Goal: Answer question/provide support: Share knowledge or assist other users

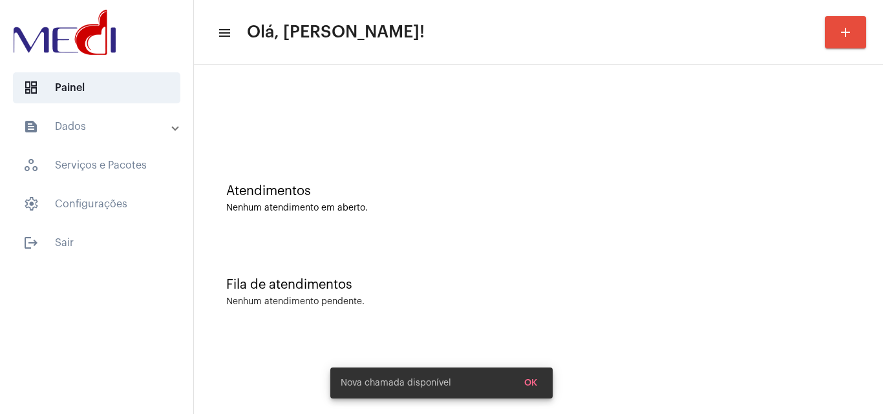
click at [482, 338] on div "Atendimentos Nenhum atendimento em aberto. Fila de atendimentos Nenhum atendime…" at bounding box center [538, 202] width 689 height 275
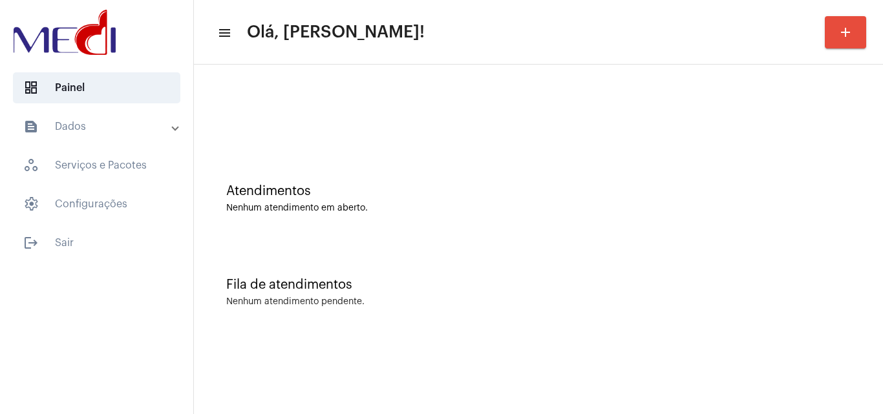
click at [557, 204] on div "Nenhum atendimento em aberto." at bounding box center [538, 209] width 625 height 10
click at [440, 259] on div "Fila de atendimentos Nenhum atendimento pendente." at bounding box center [538, 286] width 676 height 94
click at [380, 300] on div "Nenhum atendimento pendente." at bounding box center [538, 302] width 625 height 10
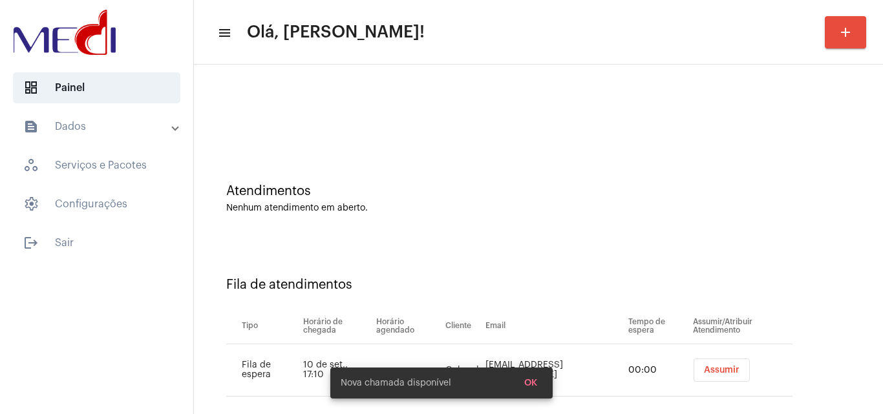
click at [704, 367] on span "Assumir" at bounding box center [722, 370] width 36 height 9
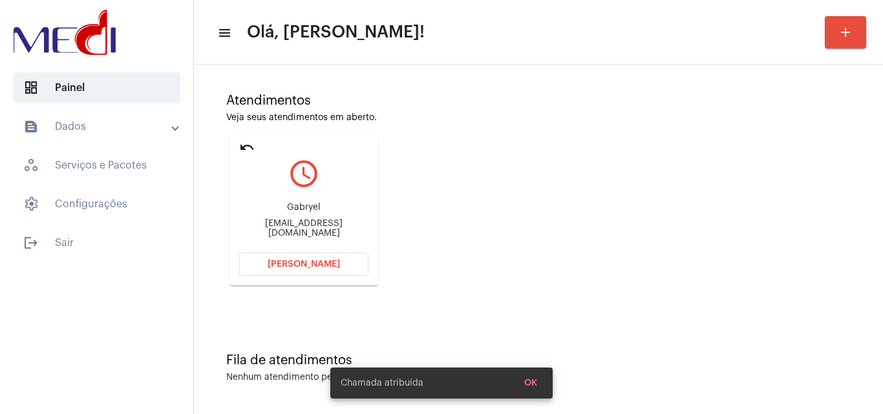
scroll to position [91, 0]
drag, startPoint x: 237, startPoint y: 230, endPoint x: 294, endPoint y: 226, distance: 57.7
click at [294, 226] on mat-card "undo query_builder Gabryel gabryelmacedo0@gmail.com Abrir Chamada" at bounding box center [304, 210] width 149 height 150
copy div "gabryelmace"
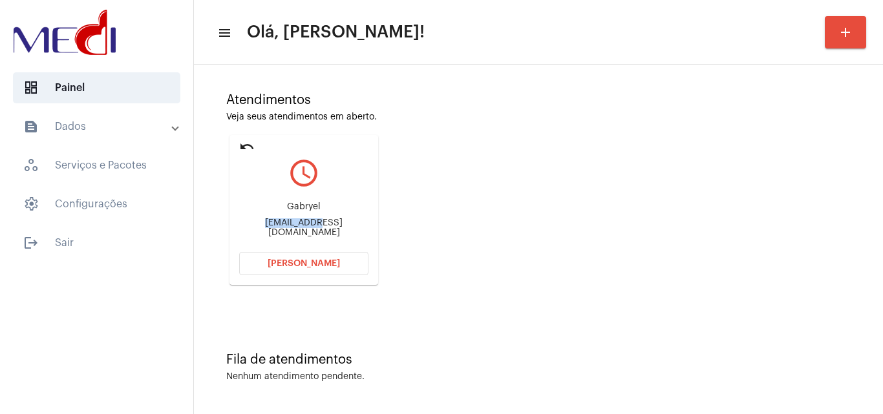
click at [301, 264] on span "Abrir Chamada" at bounding box center [304, 263] width 72 height 9
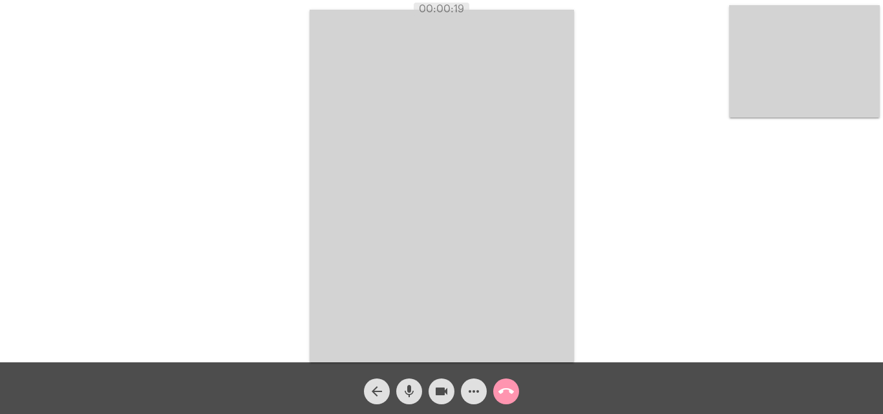
click at [405, 396] on mat-icon "mic" at bounding box center [410, 392] width 16 height 16
click at [438, 392] on mat-icon "videocam" at bounding box center [442, 392] width 16 height 16
click at [473, 400] on mat-icon "more_horiz" at bounding box center [474, 392] width 16 height 16
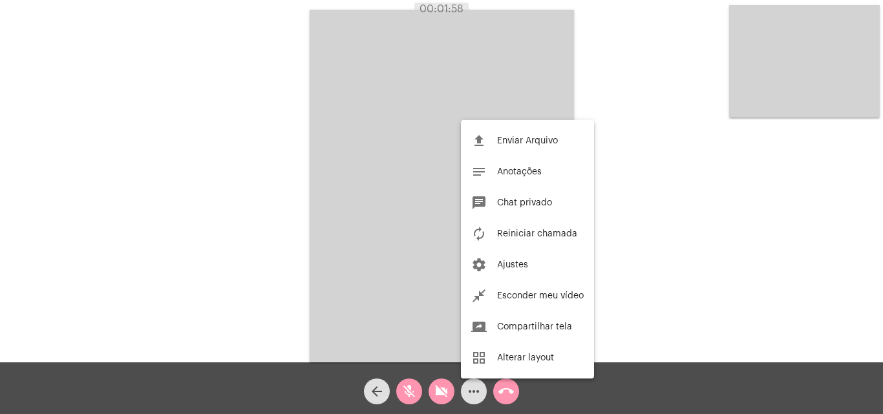
click at [632, 282] on div at bounding box center [441, 207] width 883 height 414
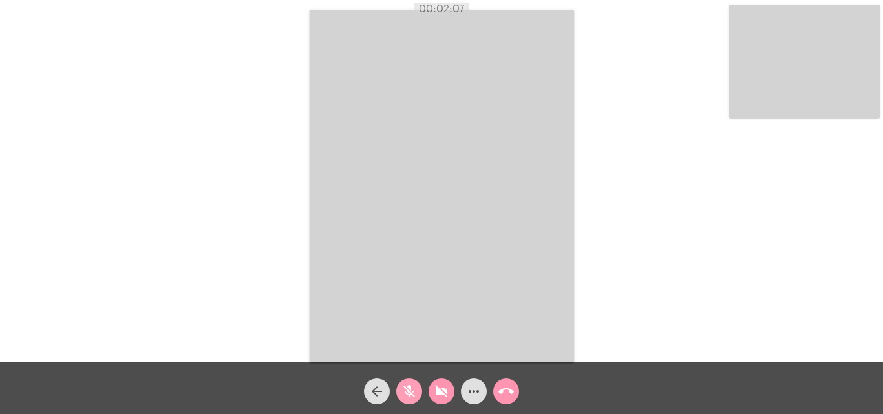
drag, startPoint x: 407, startPoint y: 389, endPoint x: 418, endPoint y: 392, distance: 11.9
click at [407, 390] on mat-icon "mic_off" at bounding box center [410, 392] width 16 height 16
click at [430, 394] on button "videocam_off" at bounding box center [442, 392] width 26 height 26
click at [506, 392] on mat-icon "call_end" at bounding box center [507, 392] width 16 height 16
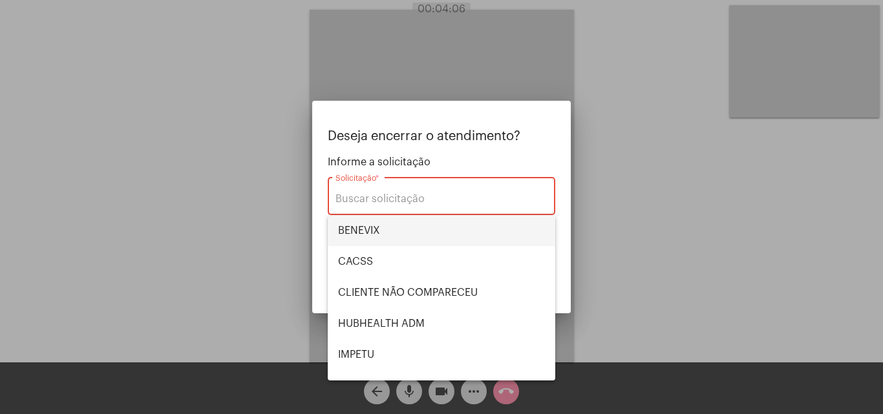
click at [394, 231] on span "BENEVIX" at bounding box center [441, 230] width 207 height 31
type input "BENEVIX"
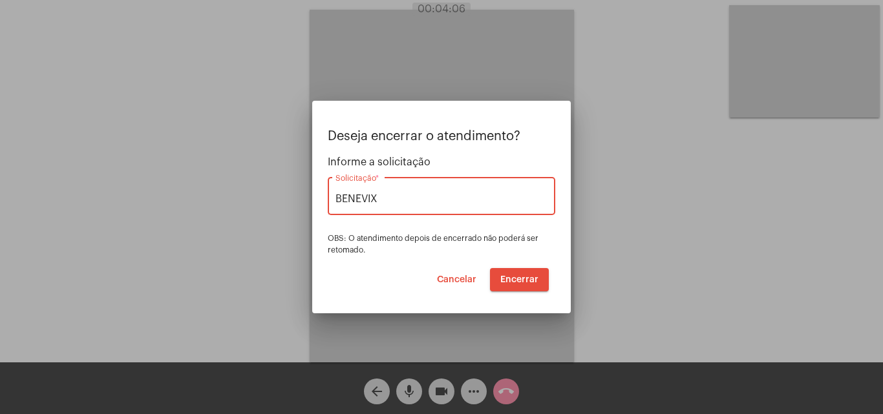
click at [508, 274] on button "Encerrar" at bounding box center [519, 279] width 59 height 23
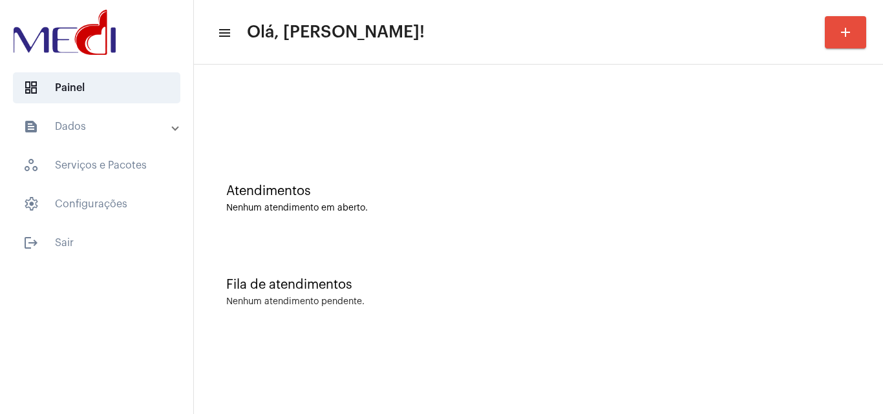
click at [599, 199] on div "Atendimentos Nenhum atendimento em aberto." at bounding box center [538, 198] width 625 height 29
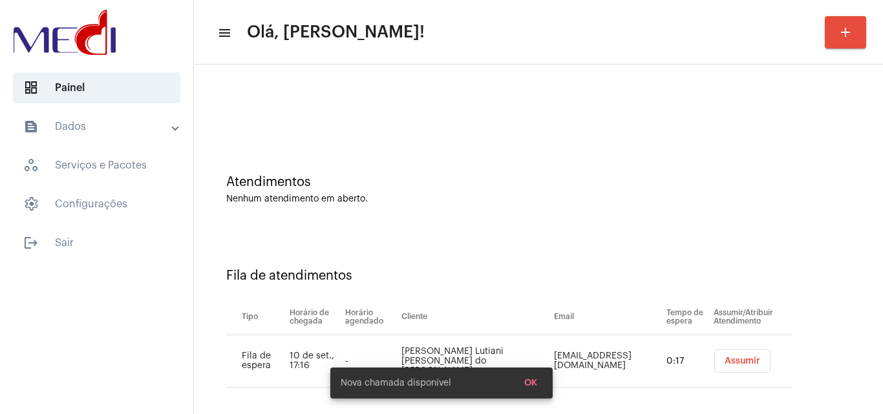
scroll to position [17, 0]
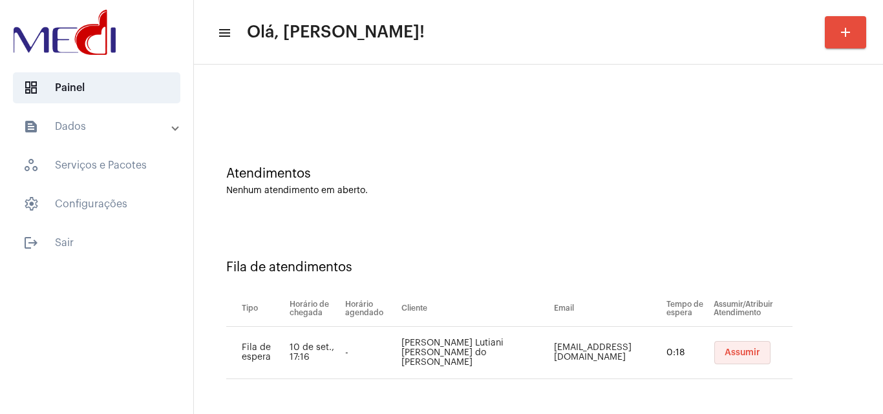
click at [725, 356] on span "Assumir" at bounding box center [743, 353] width 36 height 9
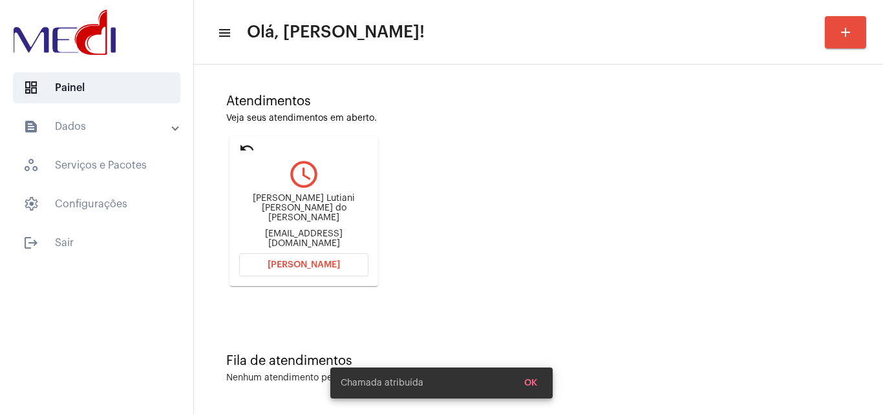
scroll to position [91, 0]
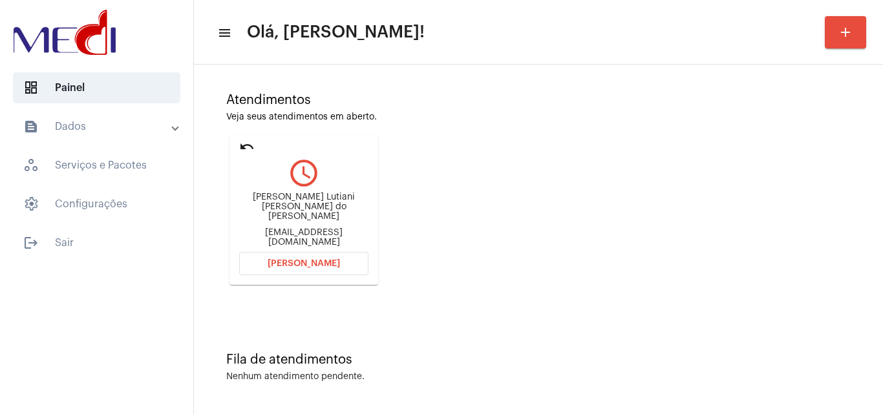
drag, startPoint x: 254, startPoint y: 205, endPoint x: 322, endPoint y: 213, distance: 68.4
click at [322, 213] on div "Rafael Lutiani Cordeiro do carmo" at bounding box center [303, 207] width 129 height 29
copy div "Rafael Lutiani Cordeiro do carmo"
click at [458, 195] on div "Atendimentos Veja seus atendimentos em aberto. undo query_builder Rafael Lutian…" at bounding box center [538, 184] width 676 height 260
drag, startPoint x: 250, startPoint y: 207, endPoint x: 305, endPoint y: 206, distance: 55.6
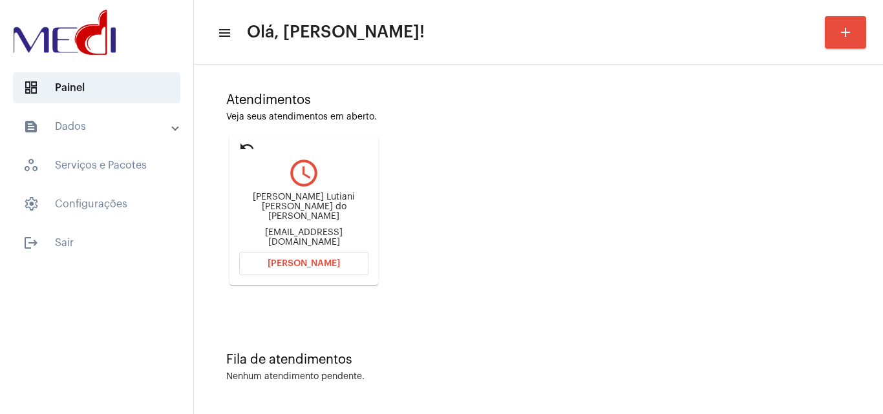
click at [305, 206] on div "Rafael Lutiani Cordeiro do carmo" at bounding box center [303, 207] width 129 height 29
copy div "Rafael Lutiani"
click at [321, 260] on span "Abrir Chamada" at bounding box center [304, 263] width 72 height 9
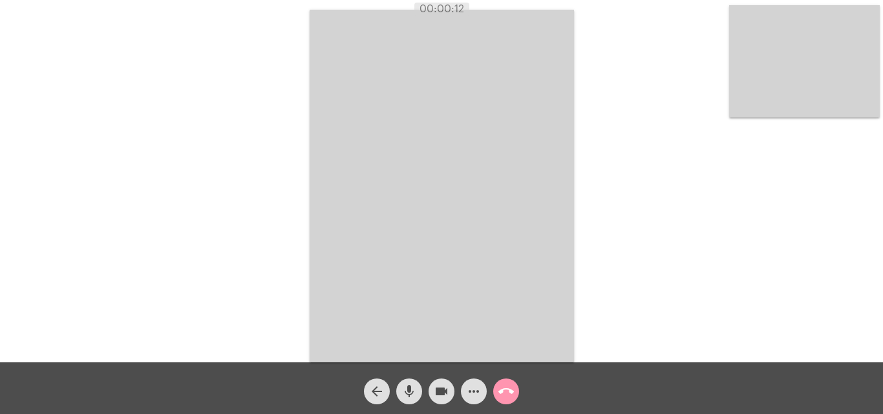
drag, startPoint x: 409, startPoint y: 392, endPoint x: 438, endPoint y: 391, distance: 28.5
click at [409, 392] on mat-icon "mic" at bounding box center [410, 392] width 16 height 16
click at [446, 391] on mat-icon "videocam" at bounding box center [442, 392] width 16 height 16
drag, startPoint x: 438, startPoint y: 392, endPoint x: 417, endPoint y: 388, distance: 21.2
click at [437, 393] on mat-icon "videocam_off" at bounding box center [442, 392] width 16 height 16
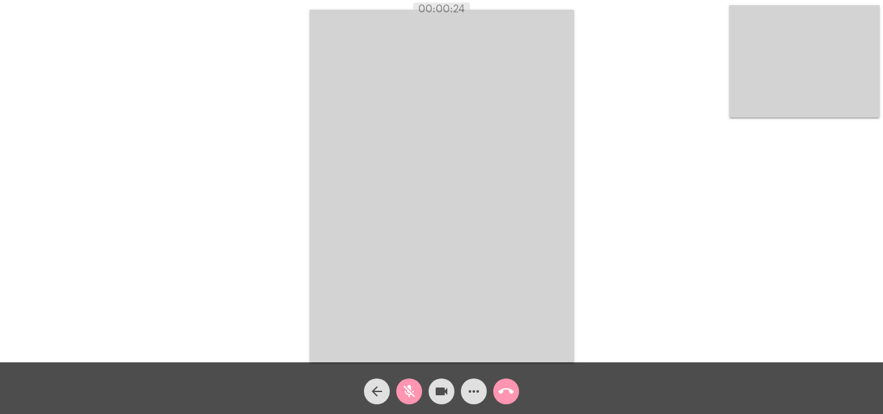
click at [414, 387] on mat-icon "mic_off" at bounding box center [410, 392] width 16 height 16
click at [407, 392] on mat-icon "mic" at bounding box center [410, 392] width 16 height 16
click at [438, 392] on mat-icon "videocam" at bounding box center [442, 392] width 16 height 16
click at [438, 392] on body "00:04:34 Acessando Câmera e Microfone... arrow_back mic_off videocam_off more_h…" at bounding box center [441, 207] width 883 height 414
click at [438, 385] on mat-icon "videocam_off" at bounding box center [442, 392] width 16 height 16
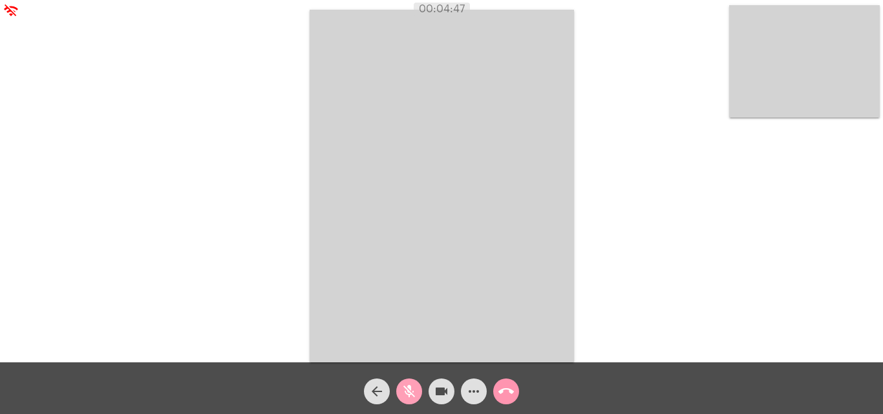
click at [408, 387] on mat-icon "mic_off" at bounding box center [410, 392] width 16 height 16
click at [409, 389] on mat-icon "mic" at bounding box center [410, 392] width 16 height 16
click at [480, 393] on mat-icon "more_horiz" at bounding box center [474, 392] width 16 height 16
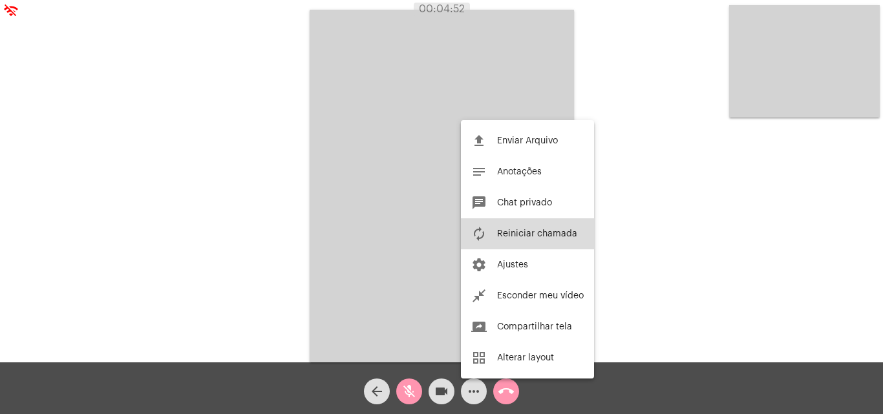
click at [530, 229] on button "autorenew Reiniciar chamada" at bounding box center [527, 234] width 133 height 31
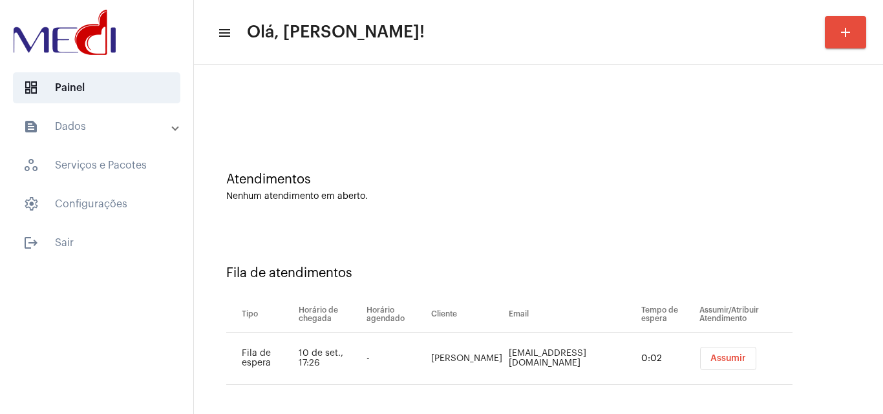
scroll to position [17, 0]
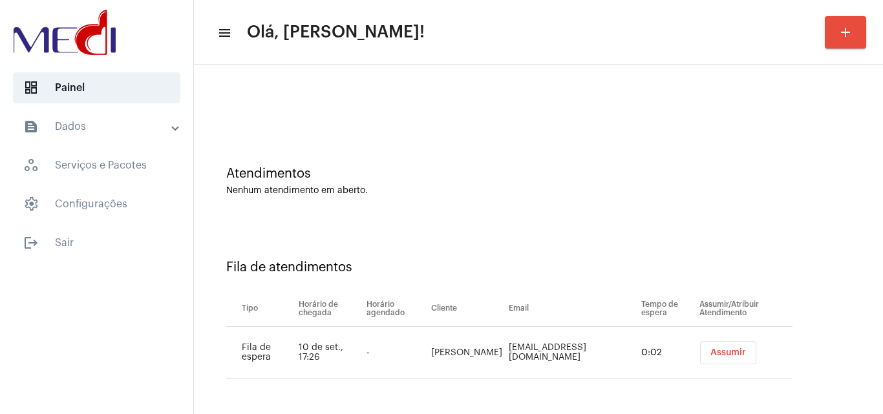
click at [711, 354] on span "Assumir" at bounding box center [729, 353] width 36 height 9
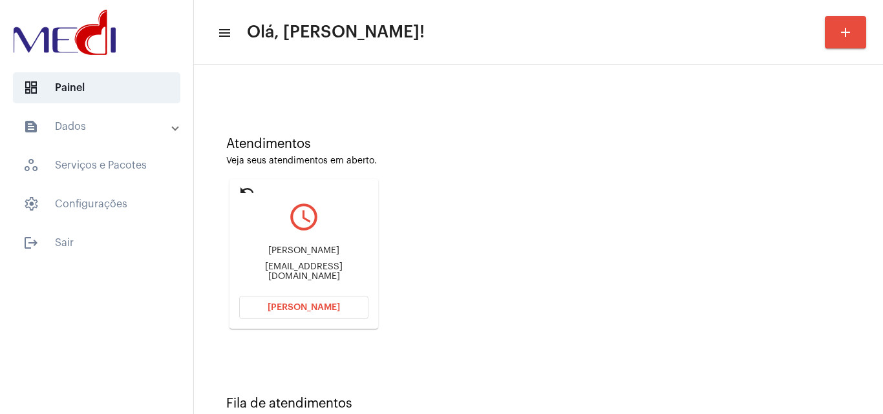
scroll to position [91, 0]
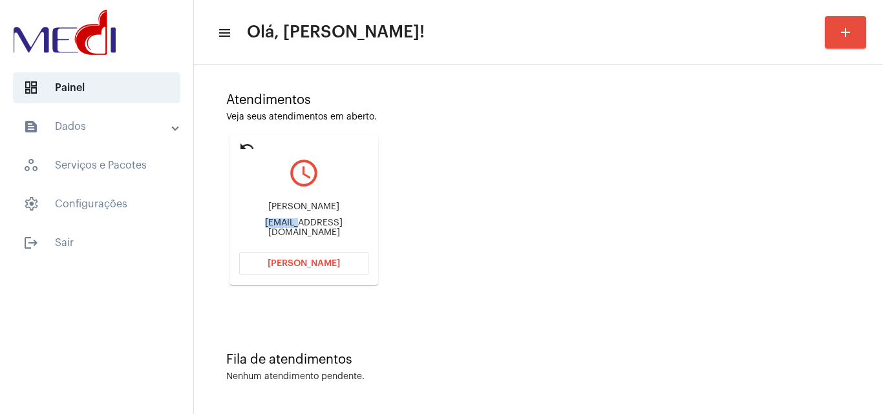
drag, startPoint x: 248, startPoint y: 222, endPoint x: 287, endPoint y: 224, distance: 39.5
click at [287, 224] on div "Mariana melegatti00@gmail.com" at bounding box center [303, 220] width 129 height 58
copy div "melegat"
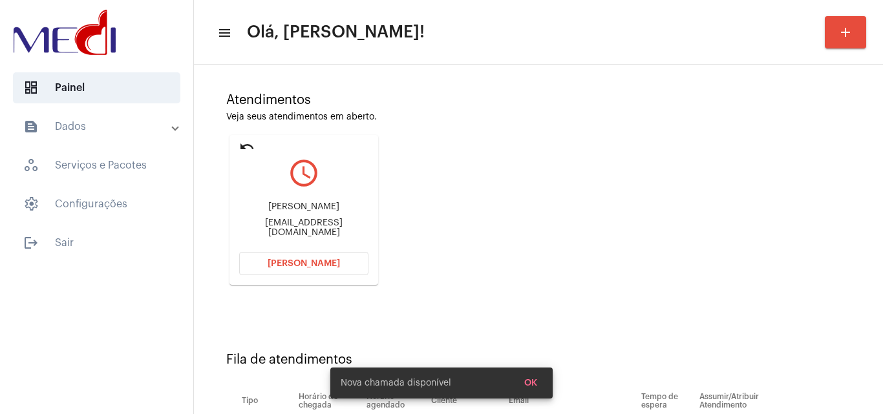
scroll to position [184, 0]
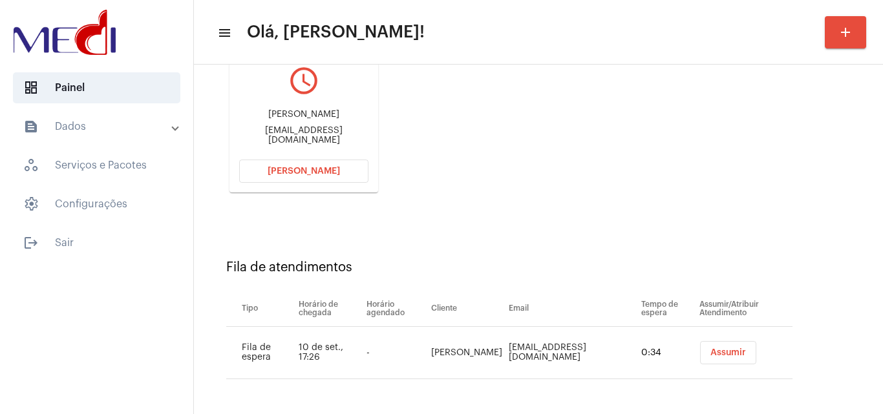
click at [711, 357] on span "Assumir" at bounding box center [729, 353] width 36 height 9
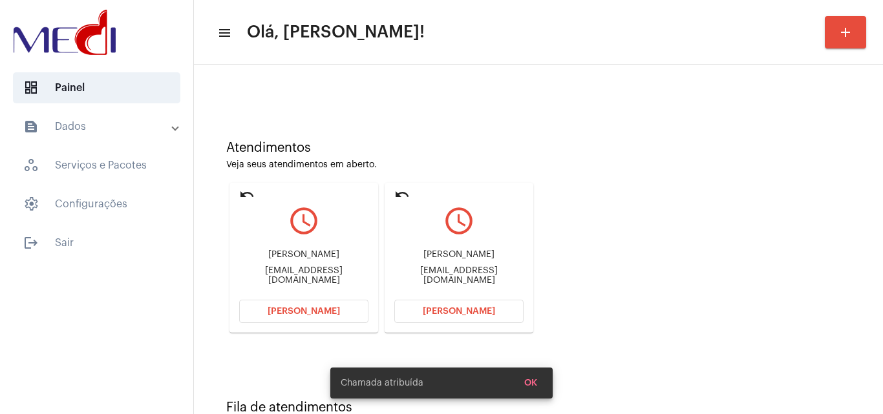
scroll to position [91, 0]
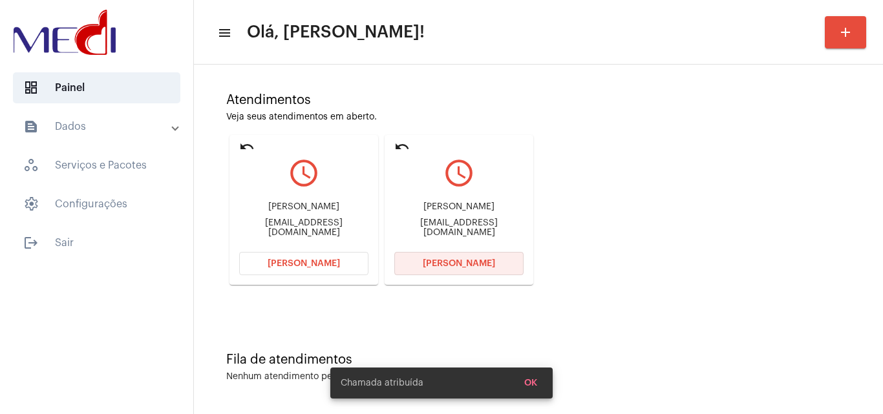
click at [498, 266] on button "Abrir Chamada" at bounding box center [458, 263] width 129 height 23
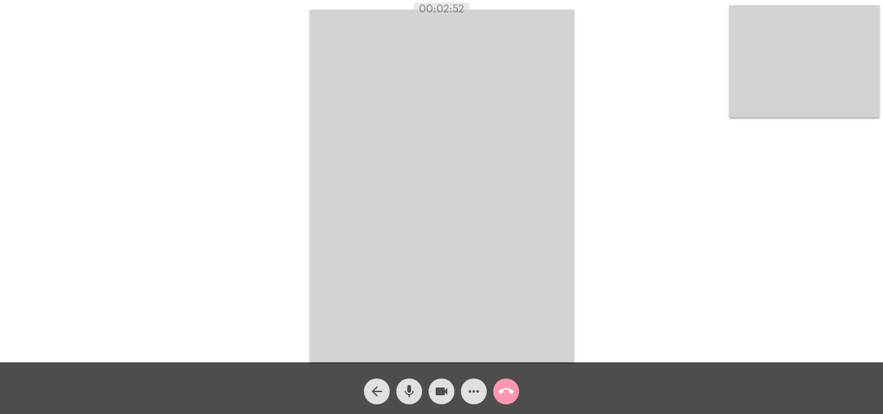
click at [504, 394] on mat-icon "call_end" at bounding box center [507, 392] width 16 height 16
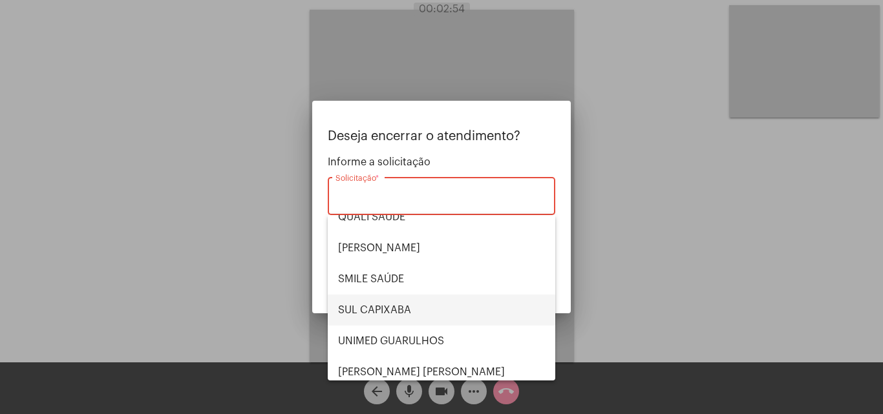
scroll to position [269, 0]
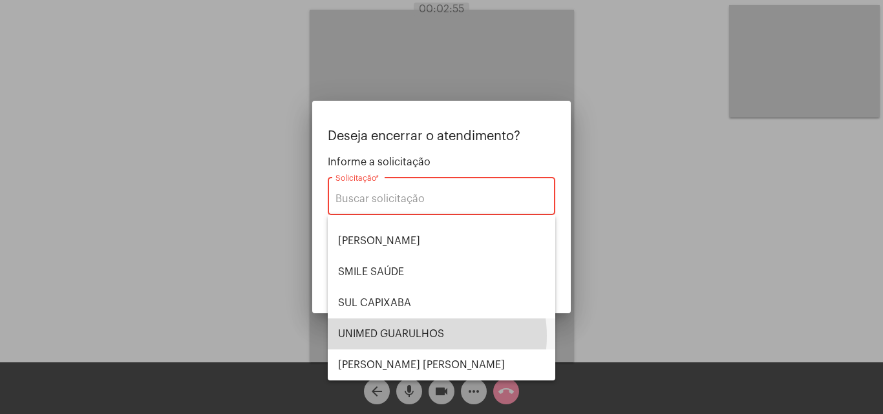
click at [423, 336] on span "UNIMED GUARULHOS" at bounding box center [441, 334] width 207 height 31
type input "UNIMED GUARULHOS"
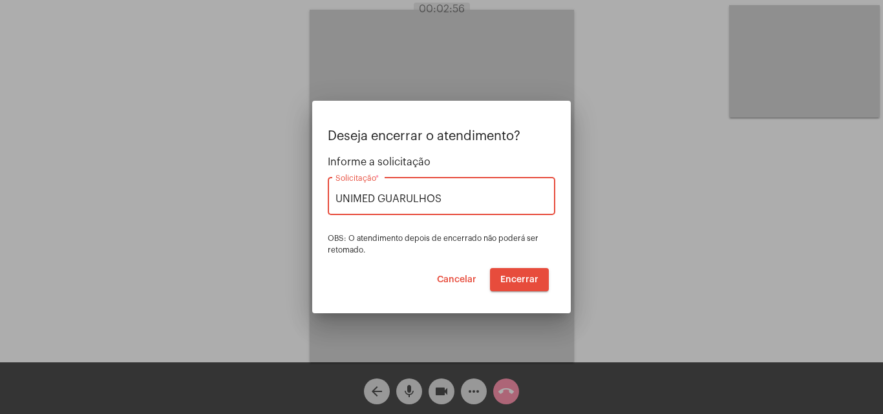
click at [533, 277] on span "Encerrar" at bounding box center [519, 279] width 38 height 9
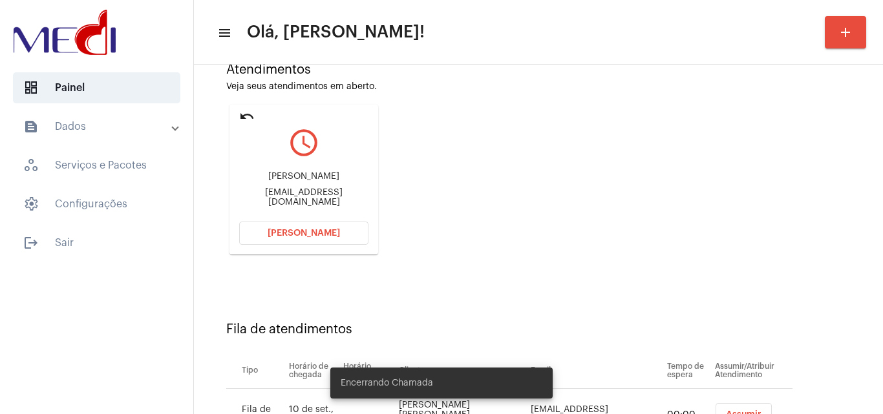
scroll to position [236, 0]
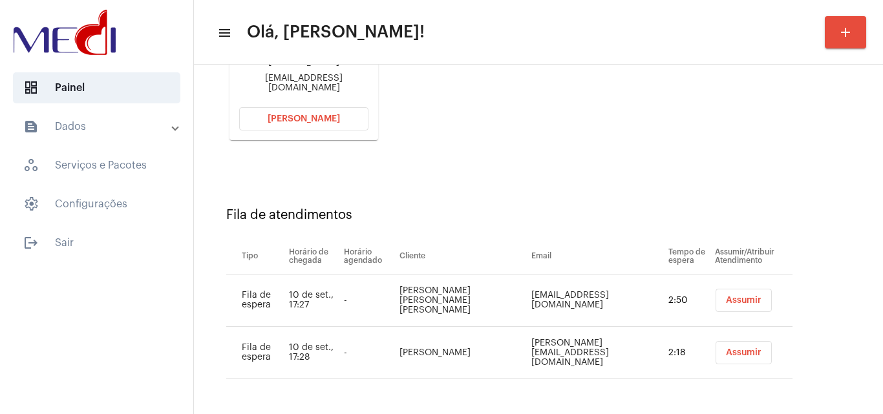
click at [726, 350] on span "Assumir" at bounding box center [744, 353] width 36 height 9
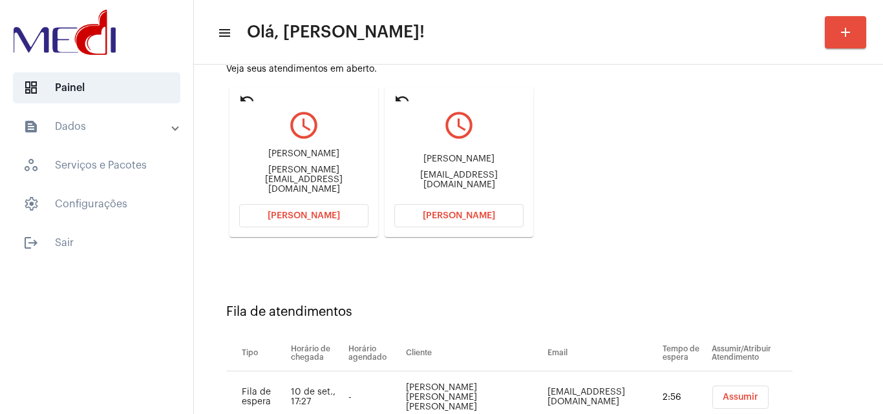
scroll to position [119, 0]
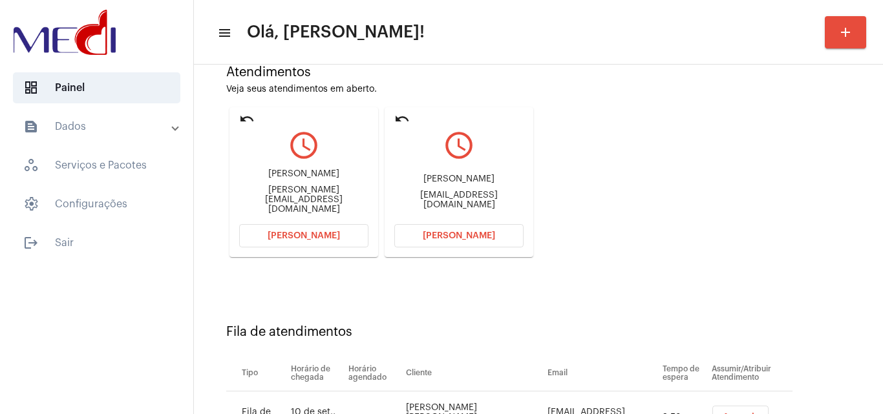
drag, startPoint x: 440, startPoint y: 180, endPoint x: 482, endPoint y: 184, distance: 41.5
click at [482, 184] on div "Renata" at bounding box center [458, 180] width 129 height 10
copy div "Renata"
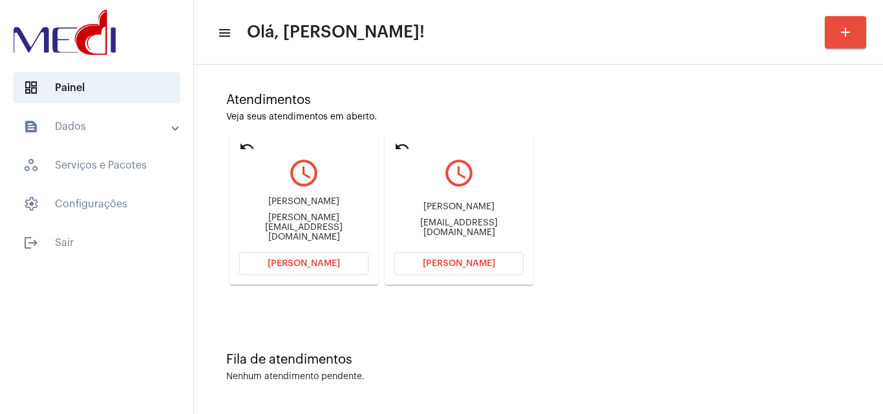
scroll to position [91, 0]
drag, startPoint x: 404, startPoint y: 224, endPoint x: 444, endPoint y: 226, distance: 39.5
click at [444, 226] on div "renatacanejo@gmail.com" at bounding box center [458, 228] width 129 height 19
copy div "renataca"
click at [474, 264] on span "Abrir Chamada" at bounding box center [459, 263] width 72 height 9
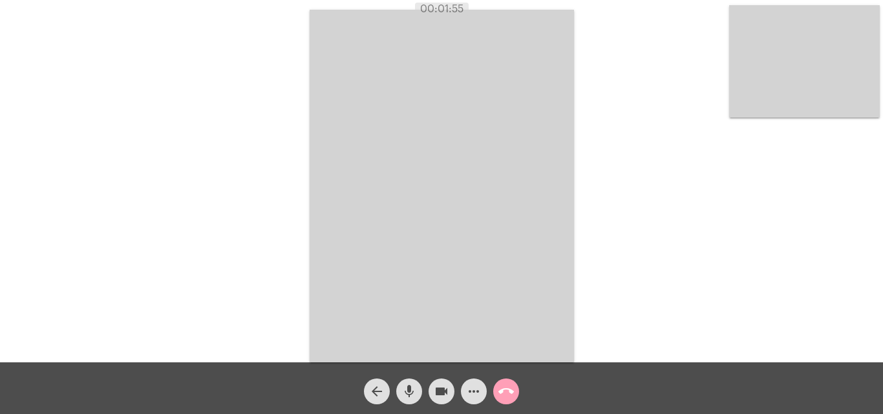
click at [504, 394] on mat-icon "call_end" at bounding box center [507, 392] width 16 height 16
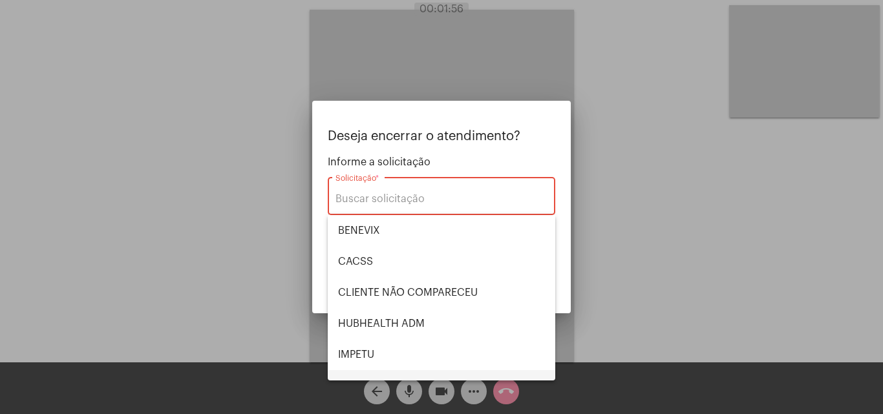
scroll to position [129, 0]
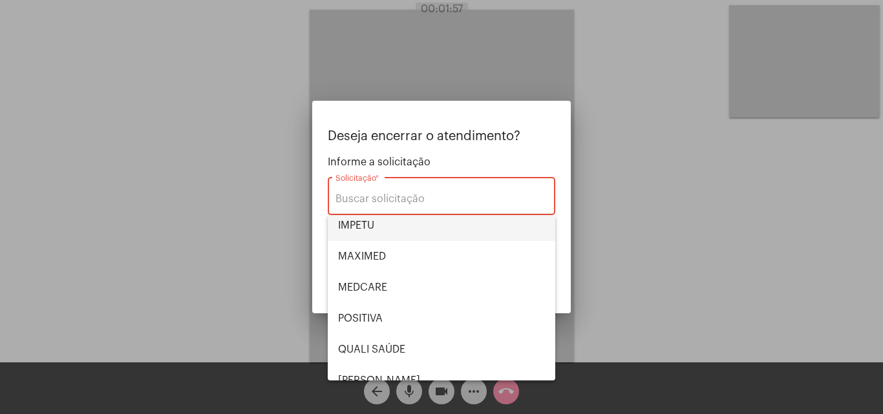
click at [370, 222] on span "IMPETU" at bounding box center [441, 225] width 207 height 31
type input "IMPETU"
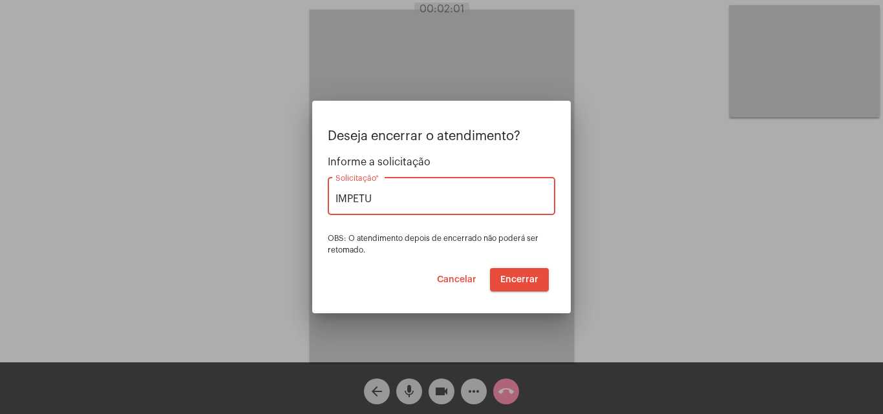
click at [527, 280] on span "Encerrar" at bounding box center [519, 279] width 38 height 9
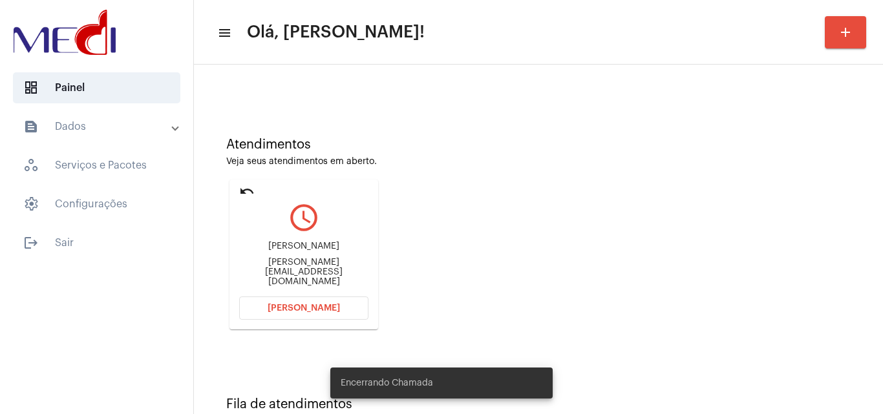
scroll to position [91, 0]
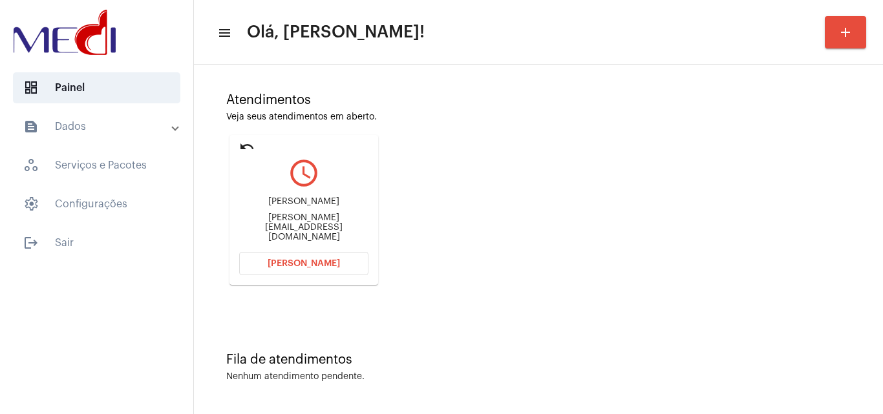
drag, startPoint x: 235, startPoint y: 230, endPoint x: 288, endPoint y: 225, distance: 53.9
click at [288, 225] on mat-card "undo query_builder Michelle michelle.zavitoski@gmail.com Abrir Chamada" at bounding box center [304, 210] width 149 height 150
copy div "michelle.za"
click at [343, 260] on button "Abrir Chamada" at bounding box center [303, 263] width 129 height 23
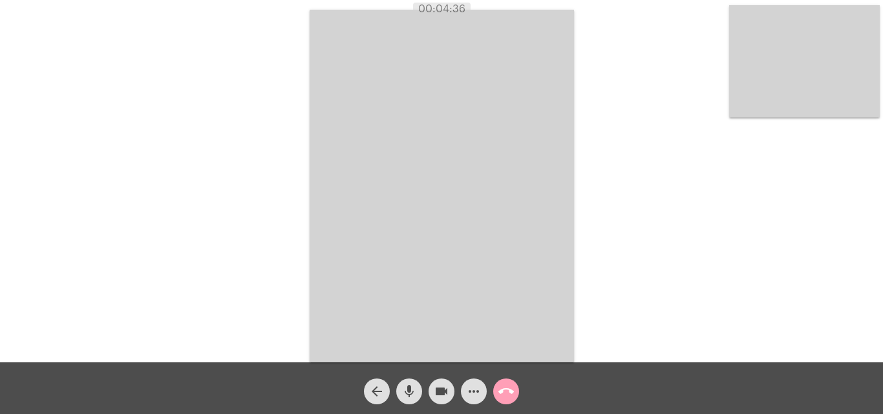
click at [516, 388] on button "call_end" at bounding box center [506, 392] width 26 height 26
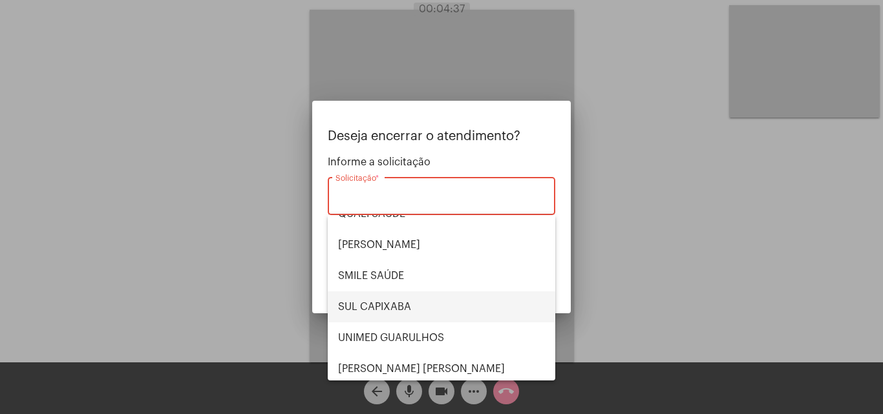
scroll to position [269, 0]
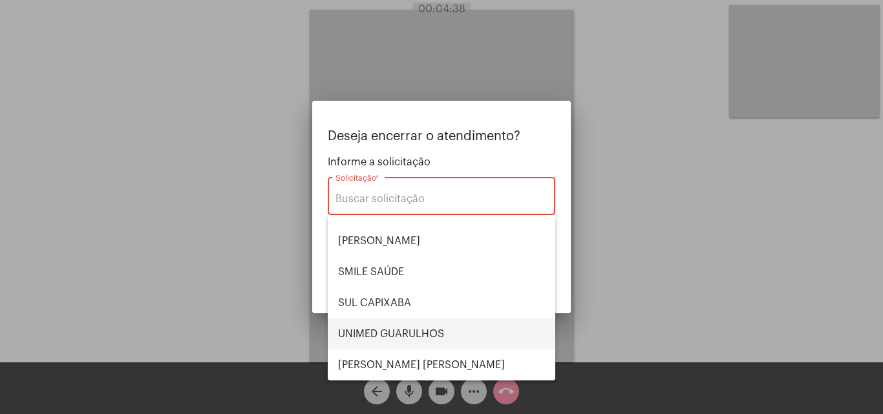
click at [413, 339] on span "UNIMED GUARULHOS" at bounding box center [441, 334] width 207 height 31
type input "UNIMED GUARULHOS"
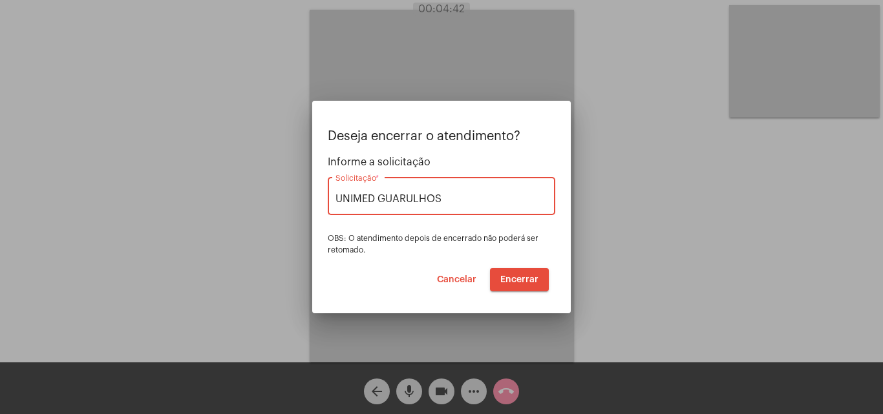
click at [524, 281] on span "Encerrar" at bounding box center [519, 279] width 38 height 9
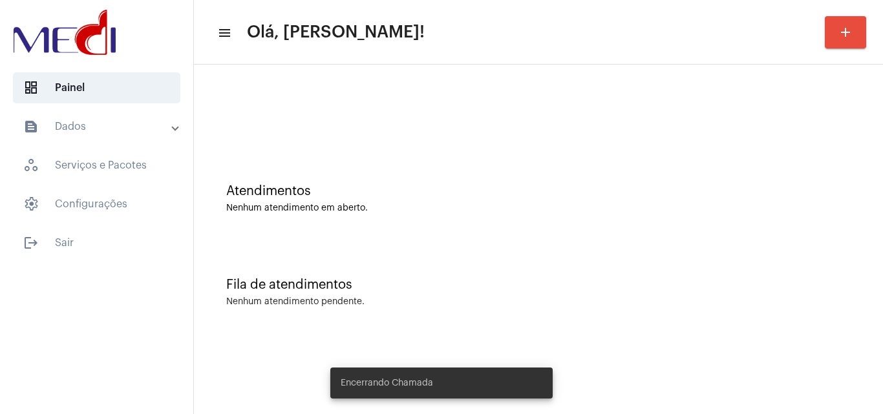
click at [513, 272] on div "Fila de atendimentos Nenhum atendimento pendente." at bounding box center [538, 286] width 676 height 94
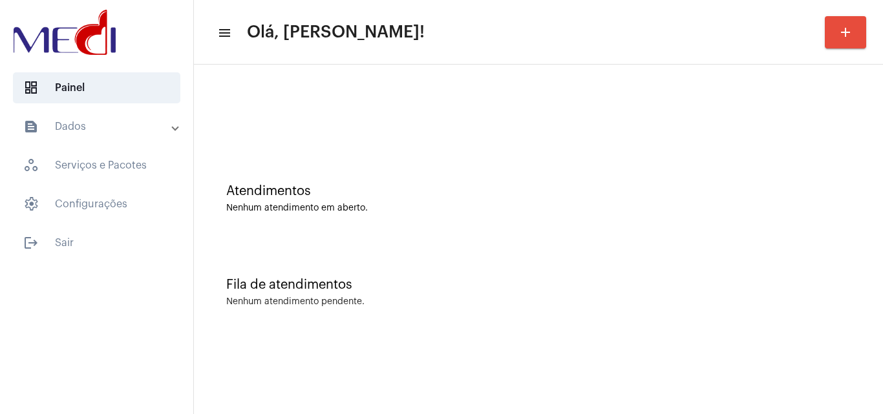
click at [338, 268] on div "Fila de atendimentos Nenhum atendimento pendente." at bounding box center [538, 286] width 676 height 94
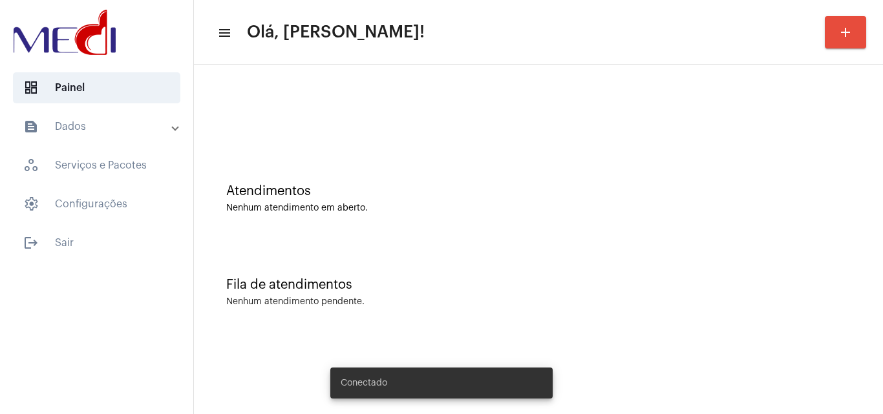
click at [548, 92] on div at bounding box center [538, 108] width 676 height 74
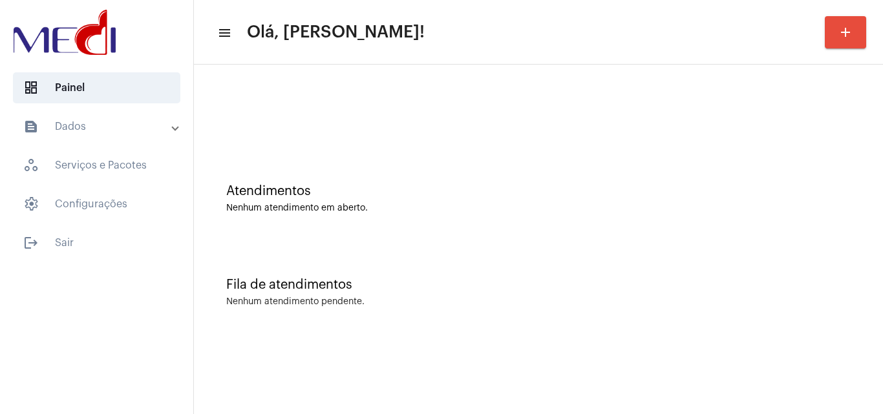
click at [568, 178] on div "Atendimentos Nenhum atendimento em aberto." at bounding box center [538, 192] width 676 height 94
click at [506, 246] on div "Fila de atendimentos Nenhum atendimento pendente." at bounding box center [538, 286] width 676 height 94
click at [605, 278] on div "Fila de atendimentos" at bounding box center [538, 285] width 625 height 14
click at [680, 273] on div "Fila de atendimentos Nenhum atendimento pendente." at bounding box center [538, 286] width 676 height 94
click at [754, 372] on mat-sidenav-content "menu Olá, Leandra! add Atendimentos Nenhum atendimento em aberto. Fila de atend…" at bounding box center [538, 207] width 689 height 414
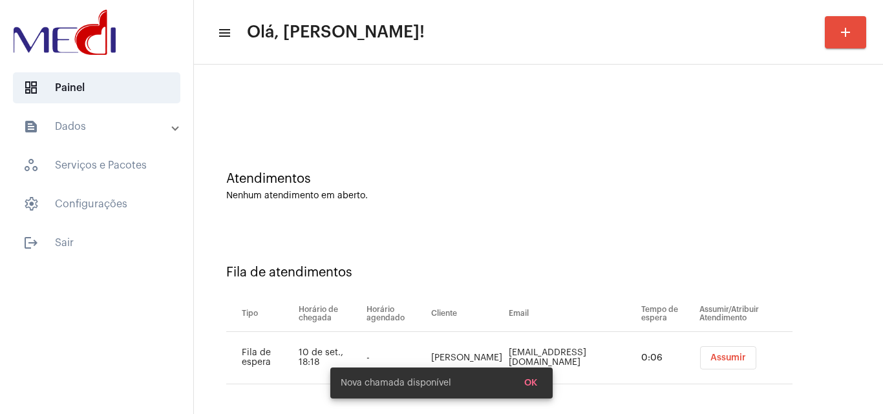
scroll to position [17, 0]
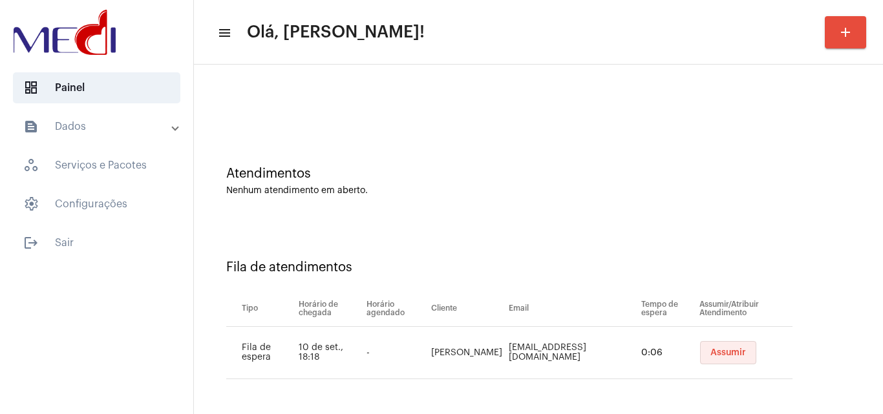
click at [735, 354] on span "Assumir" at bounding box center [729, 353] width 36 height 9
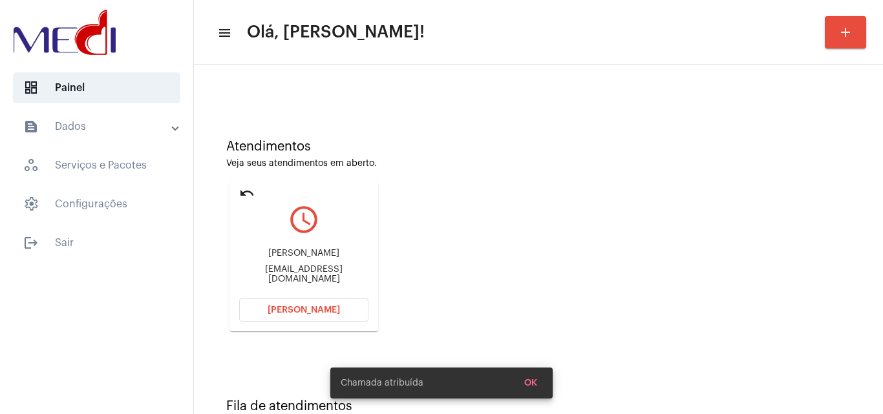
scroll to position [91, 0]
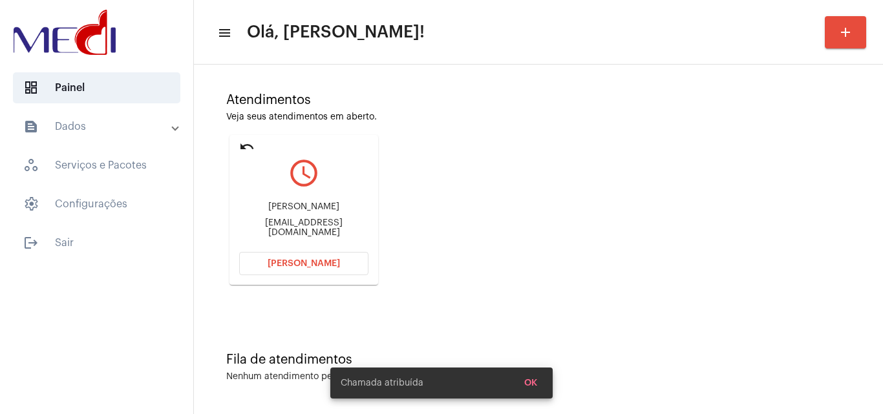
drag, startPoint x: 247, startPoint y: 210, endPoint x: 310, endPoint y: 216, distance: 63.0
click at [310, 212] on div "Victor Moreira Pannocchia" at bounding box center [303, 207] width 129 height 10
copy div "Victor Moreira"
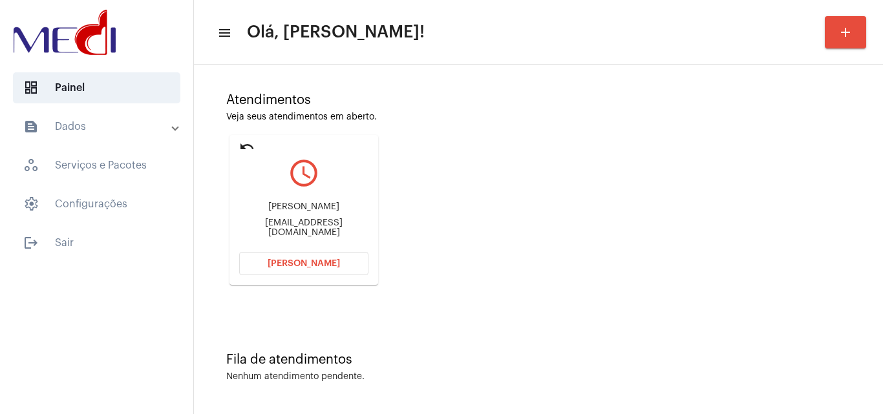
click at [317, 263] on span "Abrir Chamada" at bounding box center [304, 263] width 72 height 9
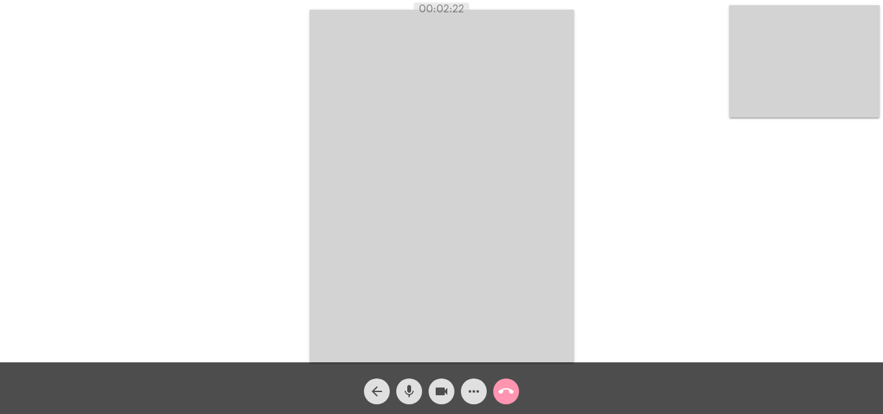
click at [404, 389] on mat-icon "mic" at bounding box center [410, 392] width 16 height 16
click at [442, 394] on mat-icon "videocam" at bounding box center [442, 392] width 16 height 16
click at [442, 394] on mat-icon "videocam_off" at bounding box center [442, 392] width 16 height 16
click at [442, 393] on mat-icon "videocam" at bounding box center [442, 392] width 16 height 16
click at [442, 393] on mat-icon "videocam_off" at bounding box center [442, 392] width 16 height 16
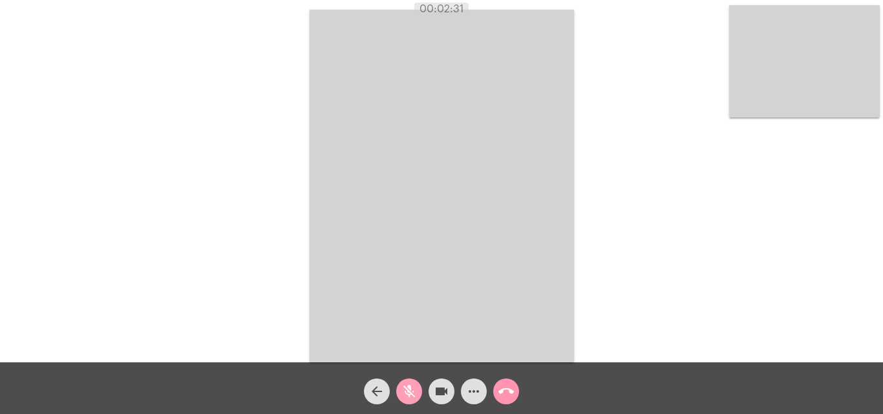
click at [408, 397] on mat-icon "mic_off" at bounding box center [410, 392] width 16 height 16
click at [407, 394] on mat-icon "mic" at bounding box center [410, 392] width 16 height 16
click at [414, 391] on mat-icon "mic_off" at bounding box center [410, 392] width 16 height 16
click at [500, 387] on mat-icon "call_end" at bounding box center [507, 392] width 16 height 16
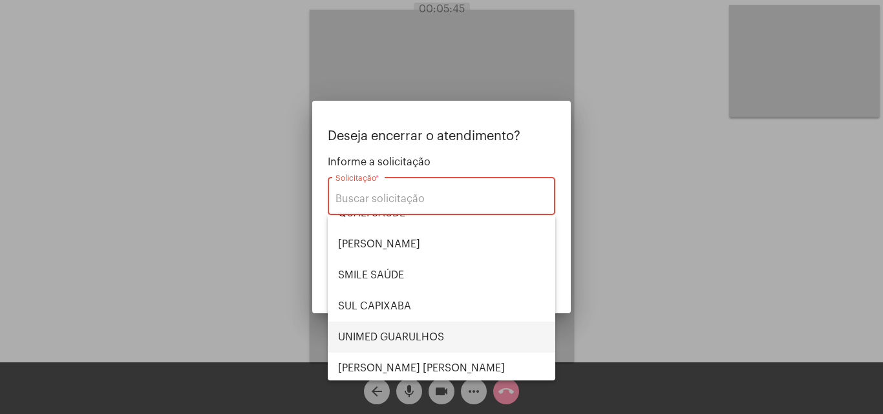
scroll to position [269, 0]
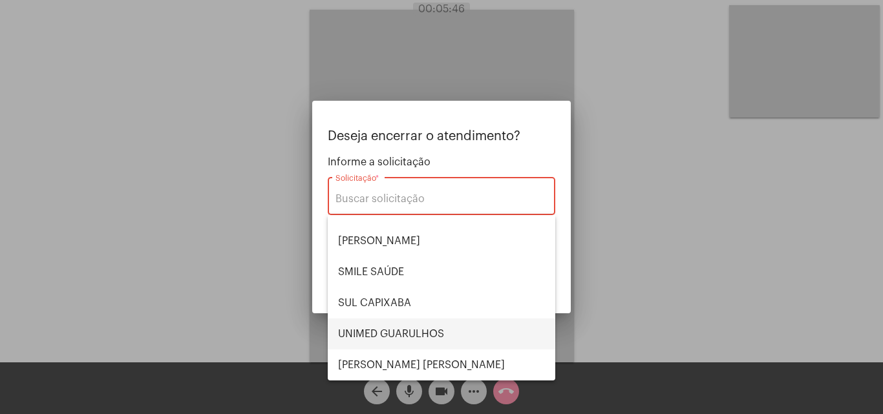
click at [402, 341] on span "UNIMED GUARULHOS" at bounding box center [441, 334] width 207 height 31
type input "UNIMED GUARULHOS"
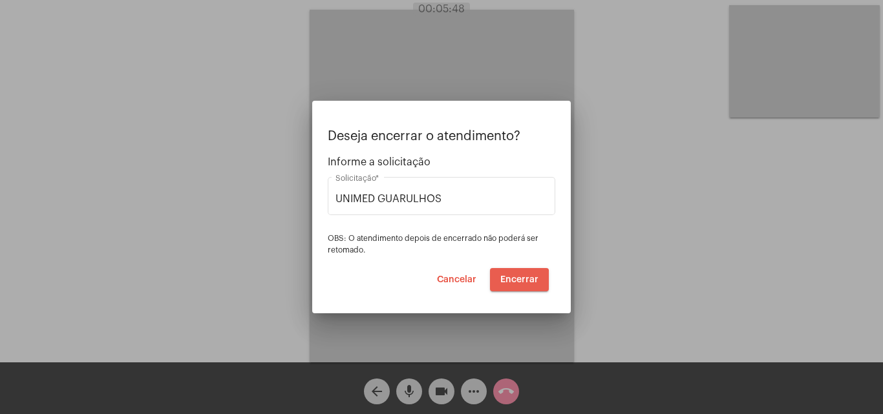
click at [513, 286] on button "Encerrar" at bounding box center [519, 279] width 59 height 23
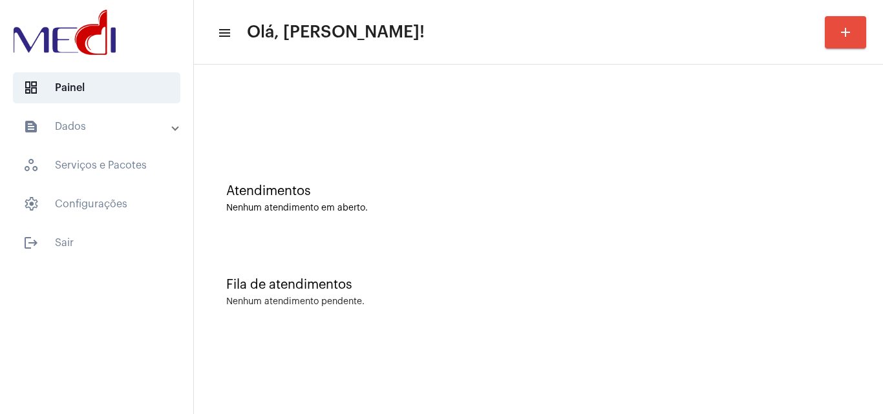
click at [534, 255] on div "Fila de atendimentos Nenhum atendimento pendente." at bounding box center [538, 286] width 676 height 94
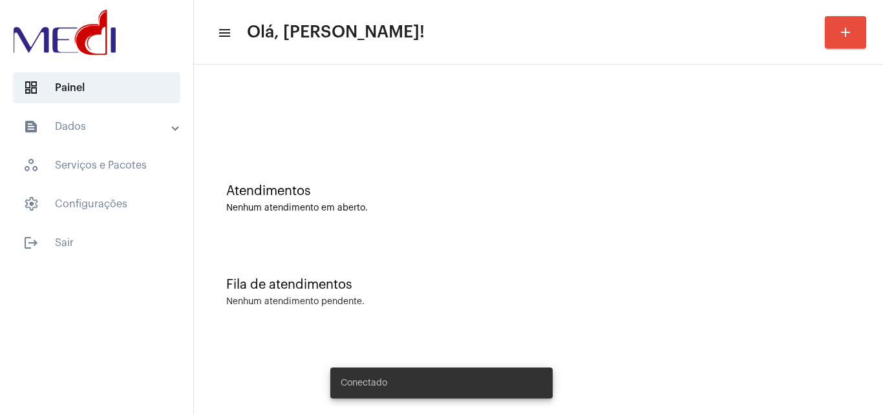
click at [502, 228] on div "Atendimentos Nenhum atendimento em aberto." at bounding box center [538, 192] width 676 height 94
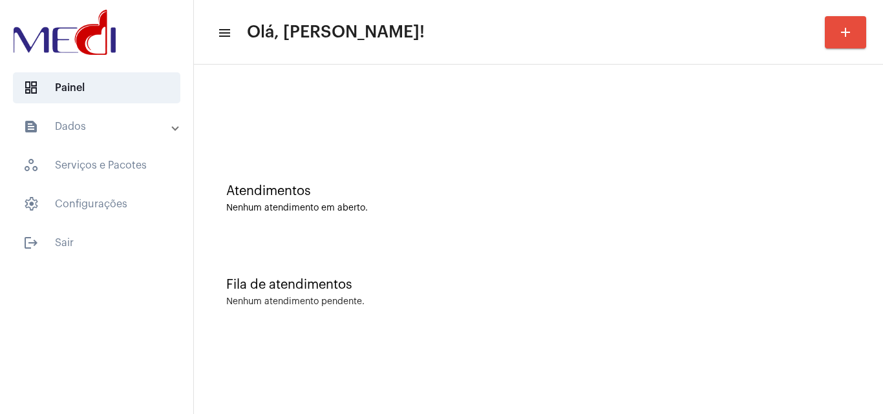
click at [855, 34] on button "add" at bounding box center [845, 32] width 41 height 32
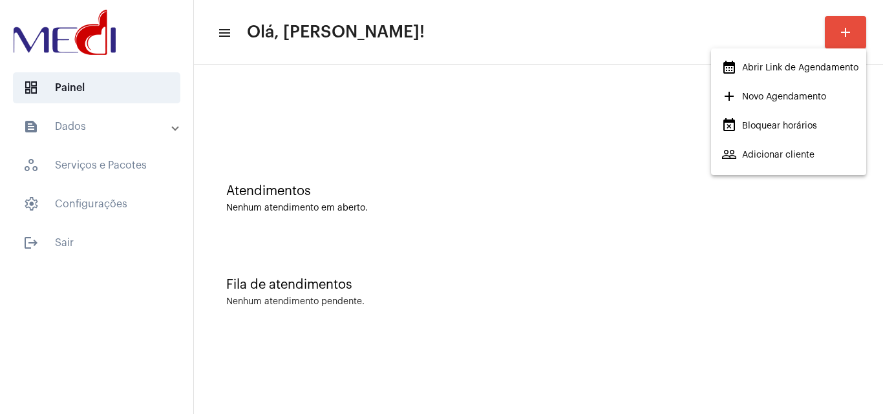
click at [771, 70] on span "calendar_month_outlined Abrir Link de Agendamento" at bounding box center [790, 67] width 137 height 23
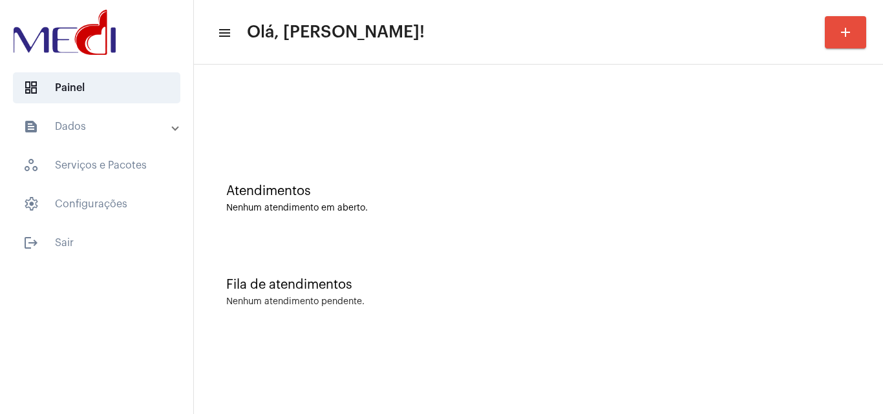
click at [360, 157] on div "Atendimentos Nenhum atendimento em aberto." at bounding box center [538, 192] width 676 height 94
click at [374, 197] on div "Atendimentos" at bounding box center [538, 191] width 625 height 14
click at [387, 251] on div "Fila de atendimentos Nenhum atendimento pendente." at bounding box center [538, 286] width 676 height 94
click at [348, 306] on div "Fila de atendimentos Nenhum atendimento pendente." at bounding box center [538, 286] width 676 height 94
drag, startPoint x: 389, startPoint y: 302, endPoint x: 346, endPoint y: 342, distance: 59.0
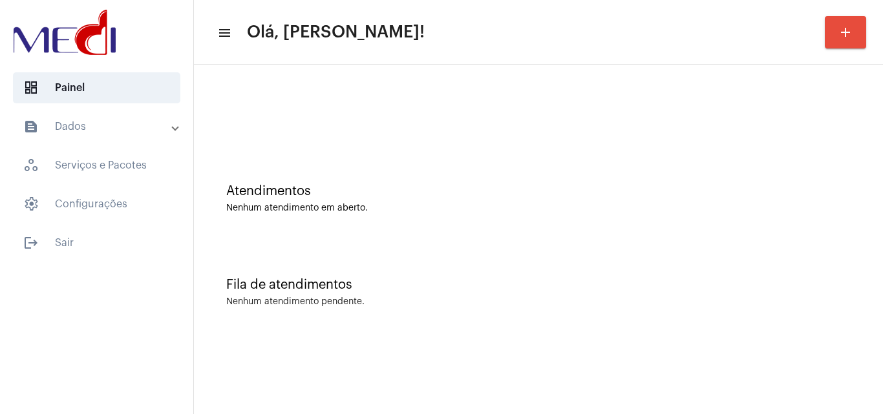
click at [389, 303] on div "Nenhum atendimento pendente." at bounding box center [538, 302] width 625 height 10
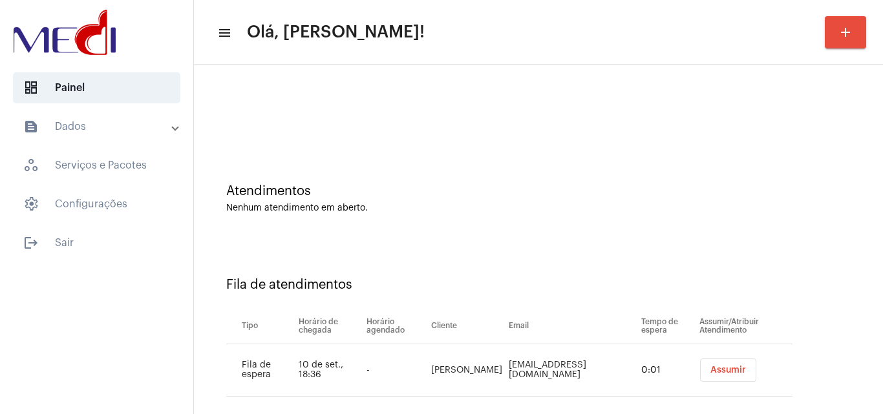
click at [728, 373] on span "Assumir" at bounding box center [729, 370] width 36 height 9
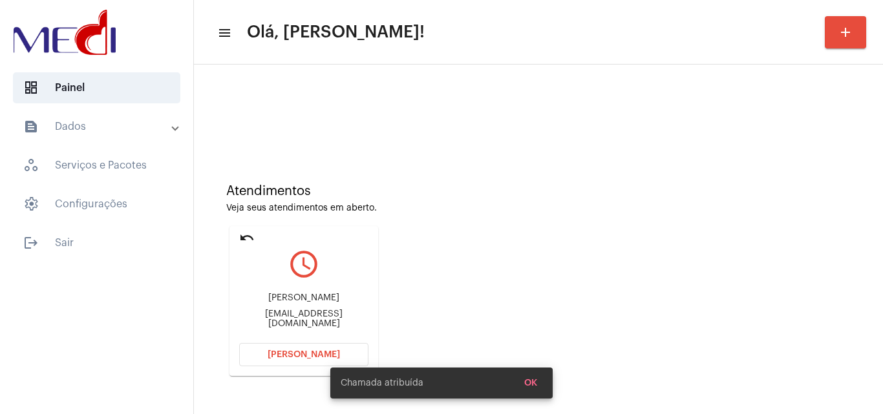
scroll to position [91, 0]
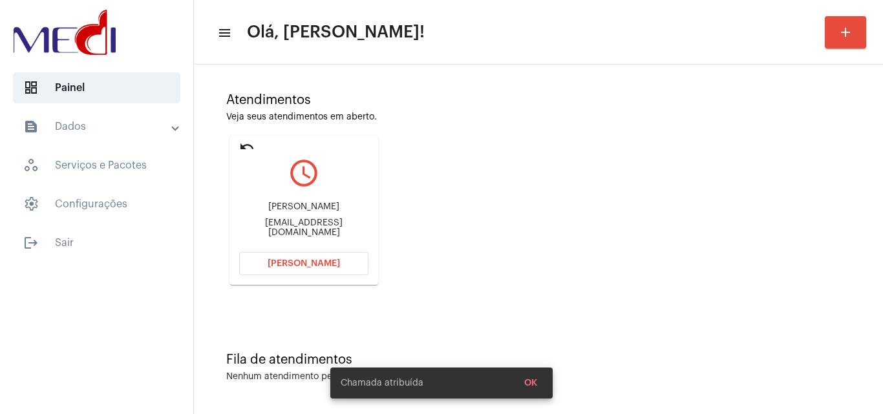
drag, startPoint x: 250, startPoint y: 206, endPoint x: 310, endPoint y: 206, distance: 59.5
click at [314, 200] on div "Marcio Papaleo de Souza papaleocoluna@gmail.com" at bounding box center [303, 220] width 129 height 58
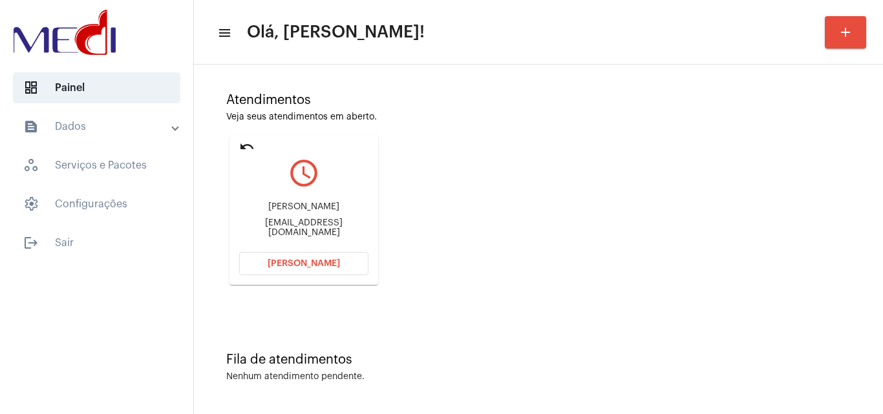
copy div "Marcio Papaleo"
click at [309, 263] on span "Abrir Chamada" at bounding box center [304, 263] width 72 height 9
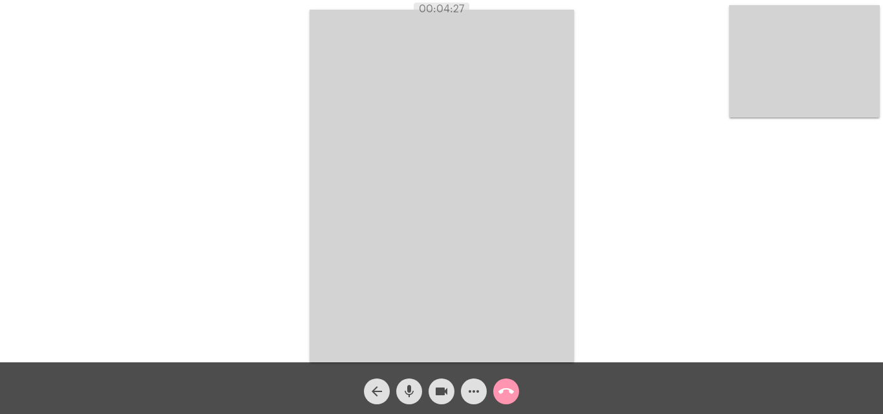
click at [506, 393] on mat-icon "call_end" at bounding box center [507, 392] width 16 height 16
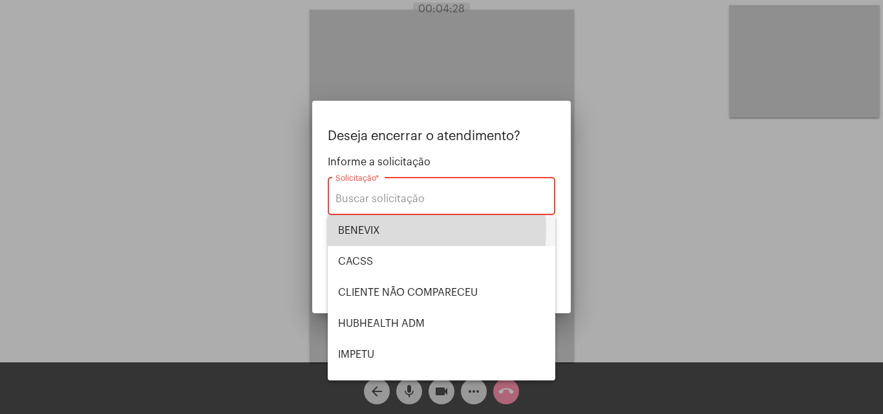
click at [396, 230] on span "BENEVIX" at bounding box center [441, 230] width 207 height 31
type input "BENEVIX"
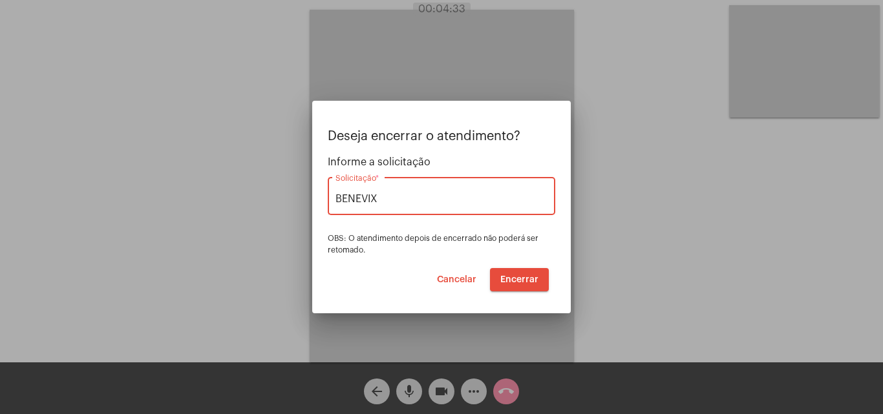
click at [510, 278] on span "Encerrar" at bounding box center [519, 279] width 38 height 9
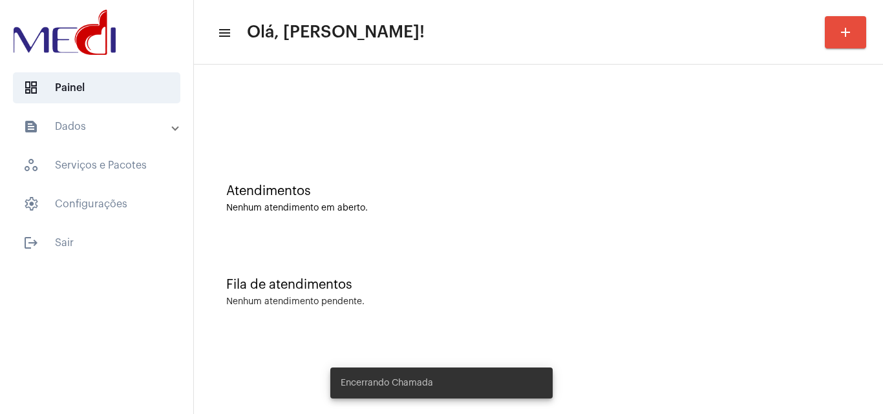
click at [507, 244] on div "Fila de atendimentos Nenhum atendimento pendente." at bounding box center [538, 286] width 676 height 94
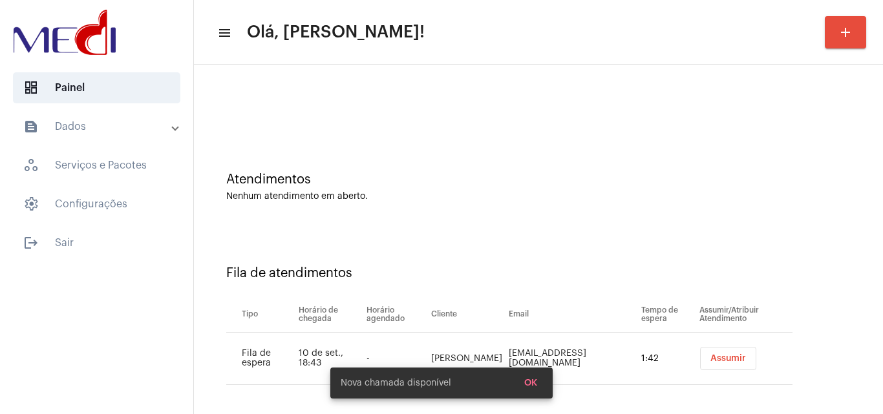
scroll to position [17, 0]
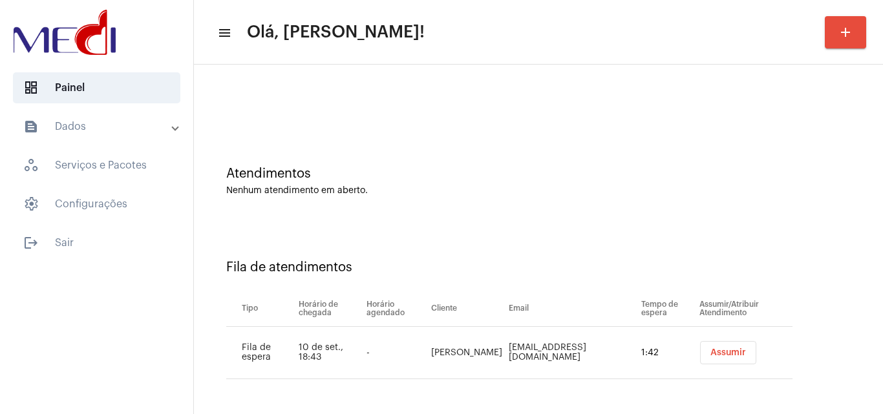
click at [720, 350] on span "Assumir" at bounding box center [729, 353] width 36 height 9
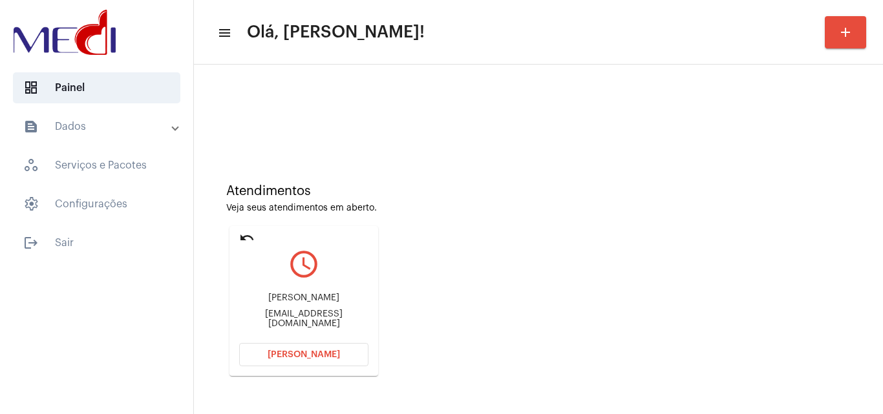
drag, startPoint x: 239, startPoint y: 297, endPoint x: 323, endPoint y: 213, distance: 119.8
click at [360, 290] on mat-card "undo query_builder [PERSON_NAME] [EMAIL_ADDRESS][DOMAIN_NAME] [PERSON_NAME]" at bounding box center [304, 301] width 149 height 150
copy div "[PERSON_NAME]"
click at [290, 360] on button "[PERSON_NAME]" at bounding box center [303, 354] width 129 height 23
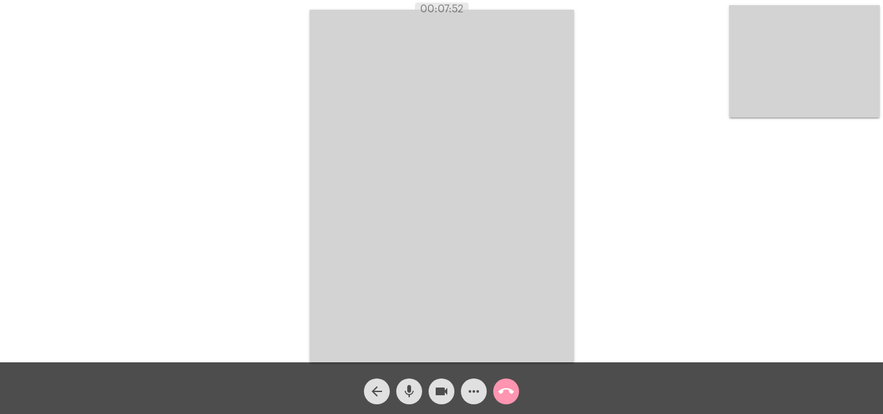
click at [502, 386] on mat-icon "call_end" at bounding box center [507, 392] width 16 height 16
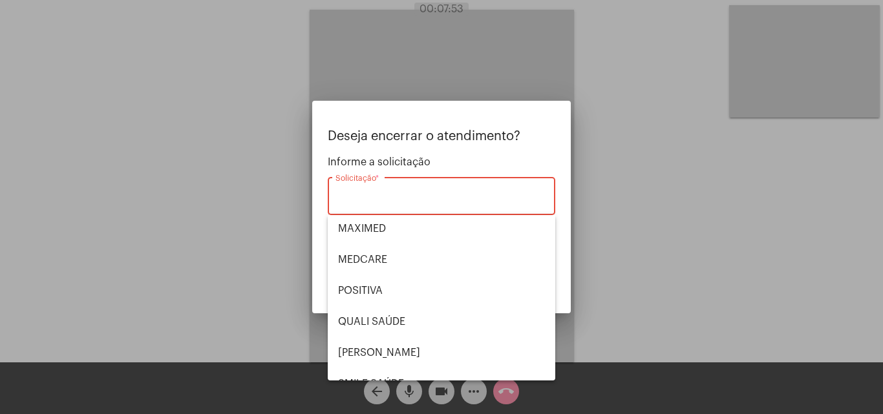
scroll to position [269, 0]
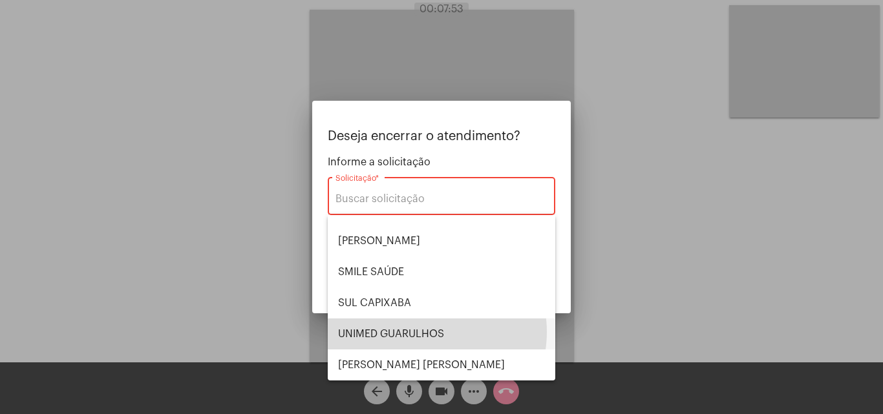
click at [423, 332] on span "UNIMED GUARULHOS" at bounding box center [441, 334] width 207 height 31
type input "UNIMED GUARULHOS"
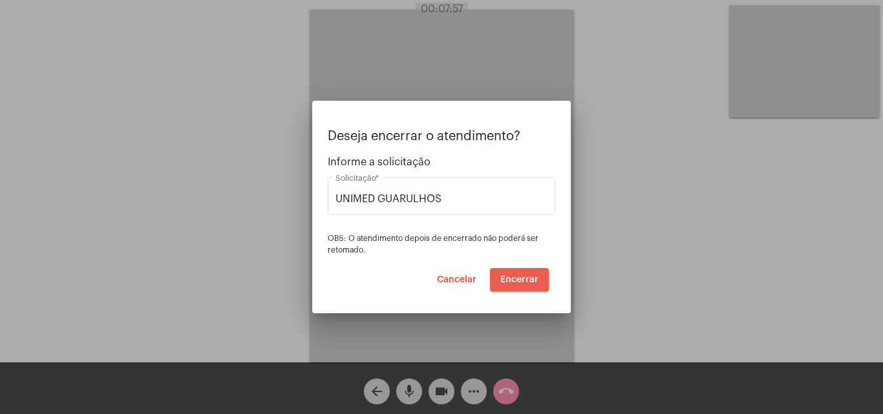
click at [518, 277] on span "Encerrar" at bounding box center [519, 279] width 38 height 9
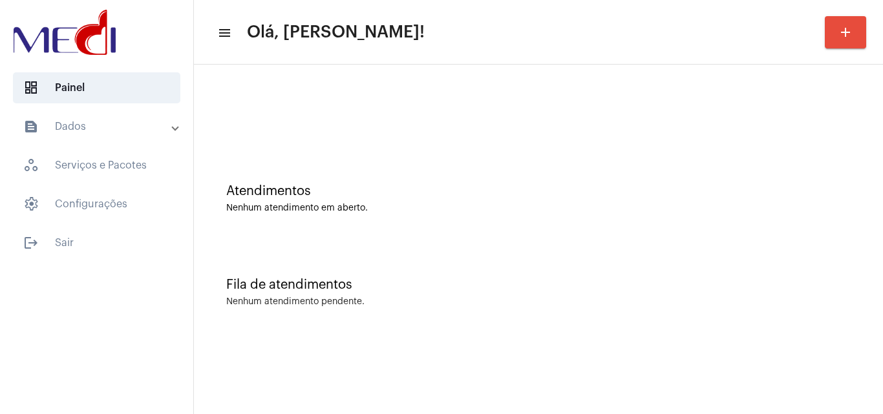
click at [401, 298] on div "Nenhum atendimento pendente." at bounding box center [538, 302] width 625 height 10
